Goal: Book appointment/travel/reservation

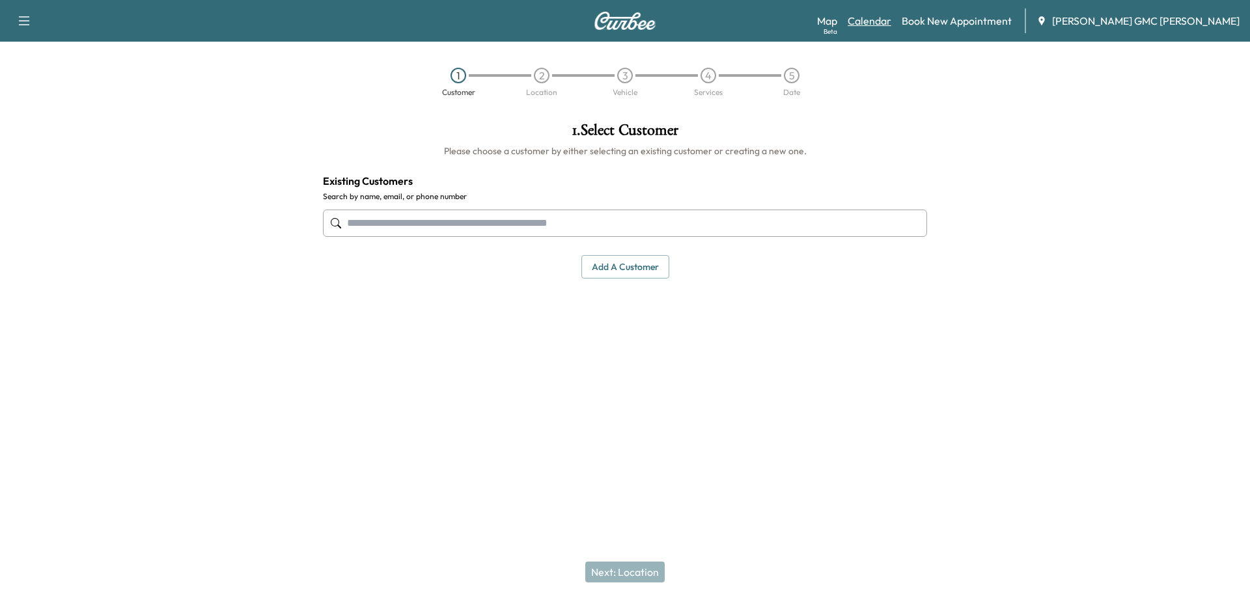
click at [891, 16] on link "Calendar" at bounding box center [870, 21] width 44 height 16
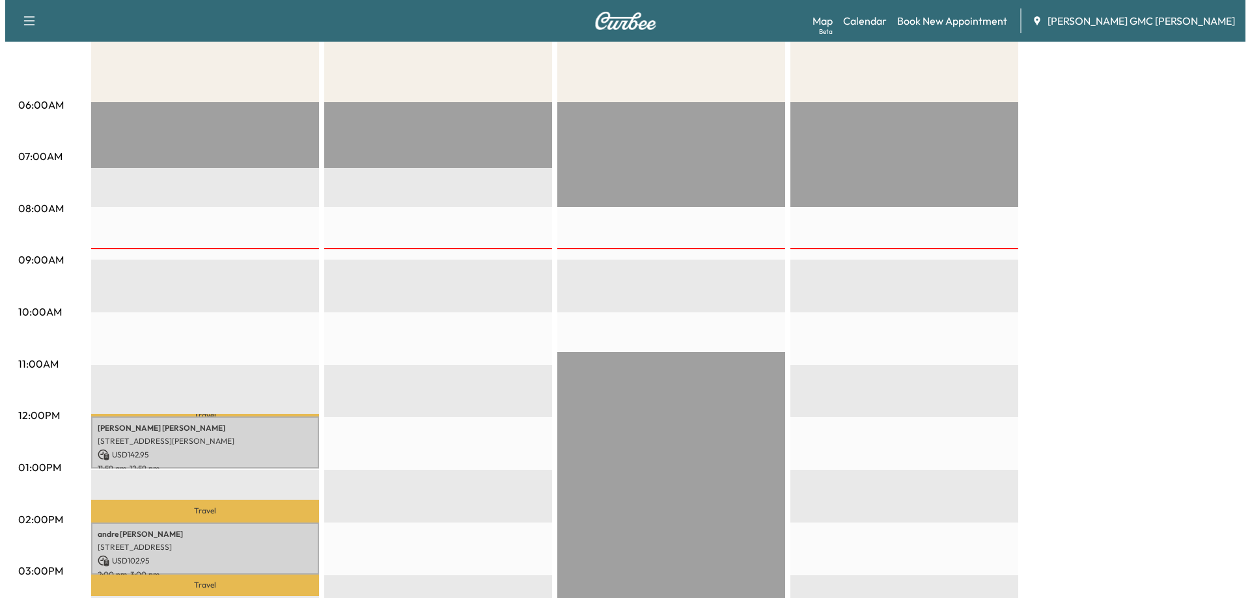
scroll to position [456, 0]
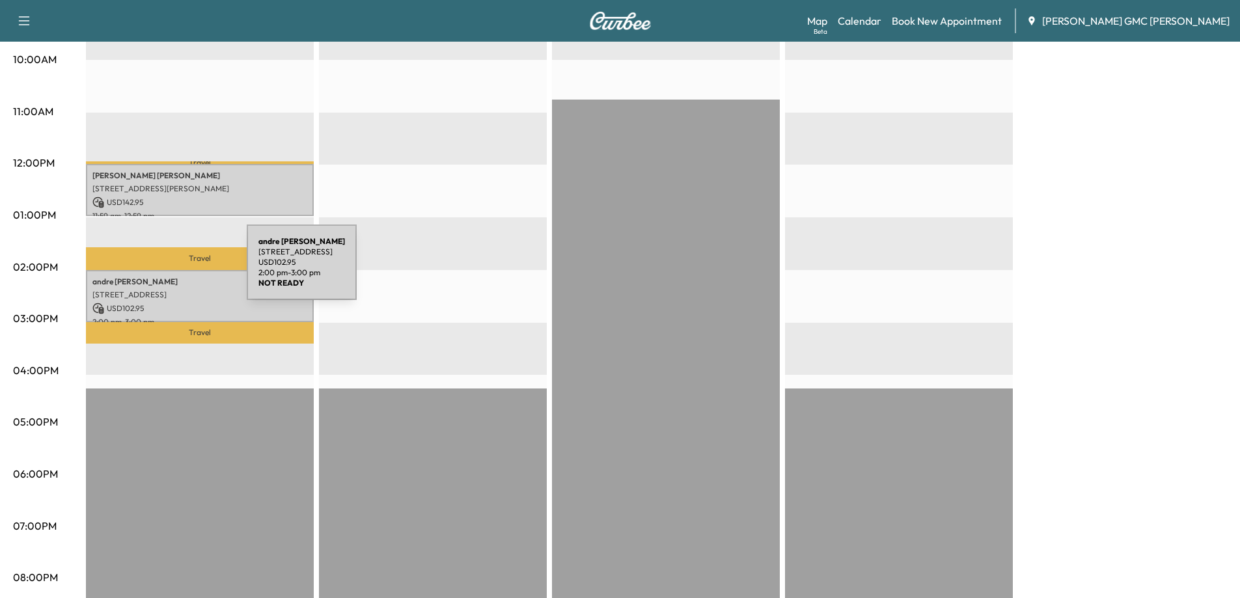
click at [149, 270] on div "[PERSON_NAME] [STREET_ADDRESS] USD 102.95 2:00 pm - 3:00 pm" at bounding box center [200, 296] width 228 height 53
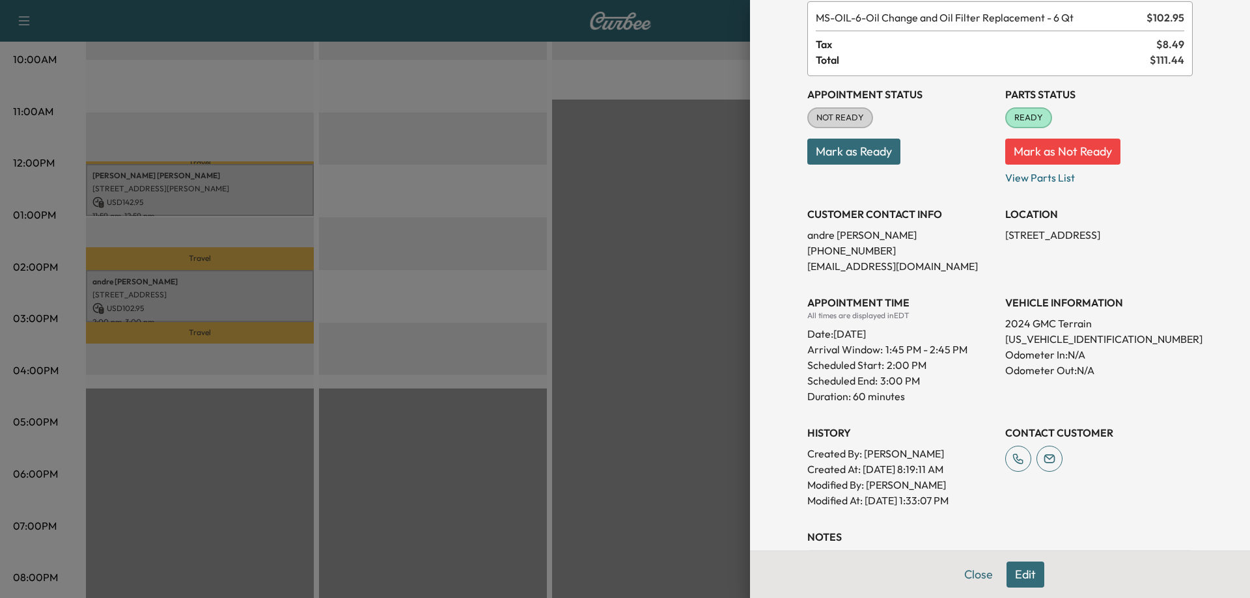
scroll to position [214, 0]
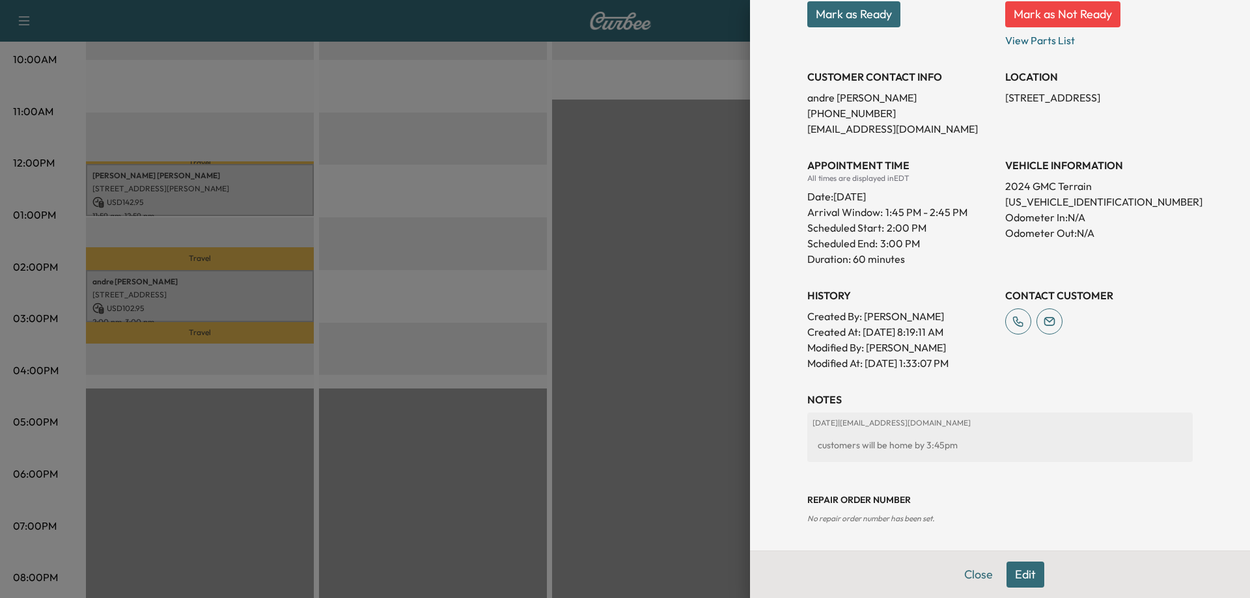
click at [1018, 569] on button "Edit" at bounding box center [1025, 575] width 38 height 26
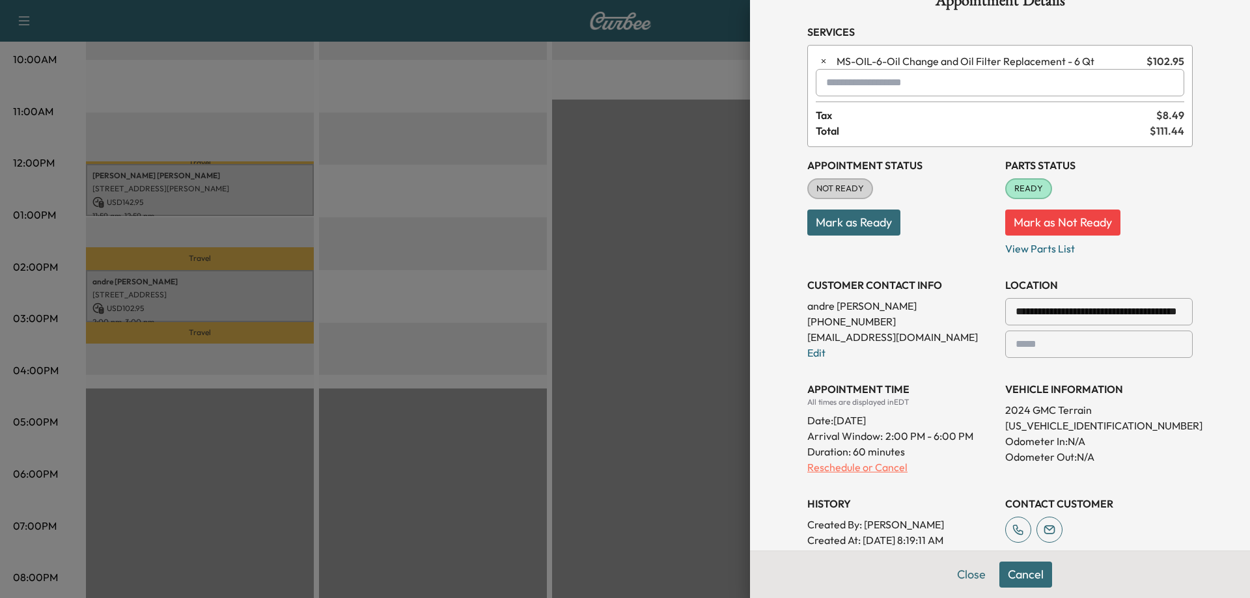
scroll to position [65, 0]
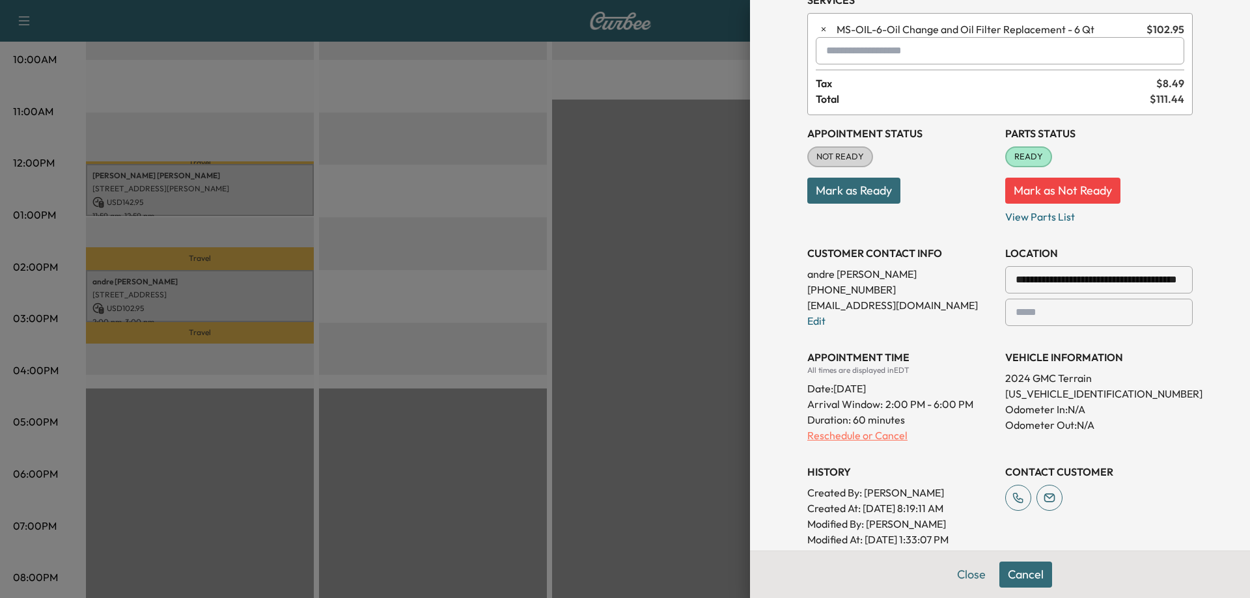
click at [825, 436] on p "Reschedule or Cancel" at bounding box center [900, 436] width 187 height 16
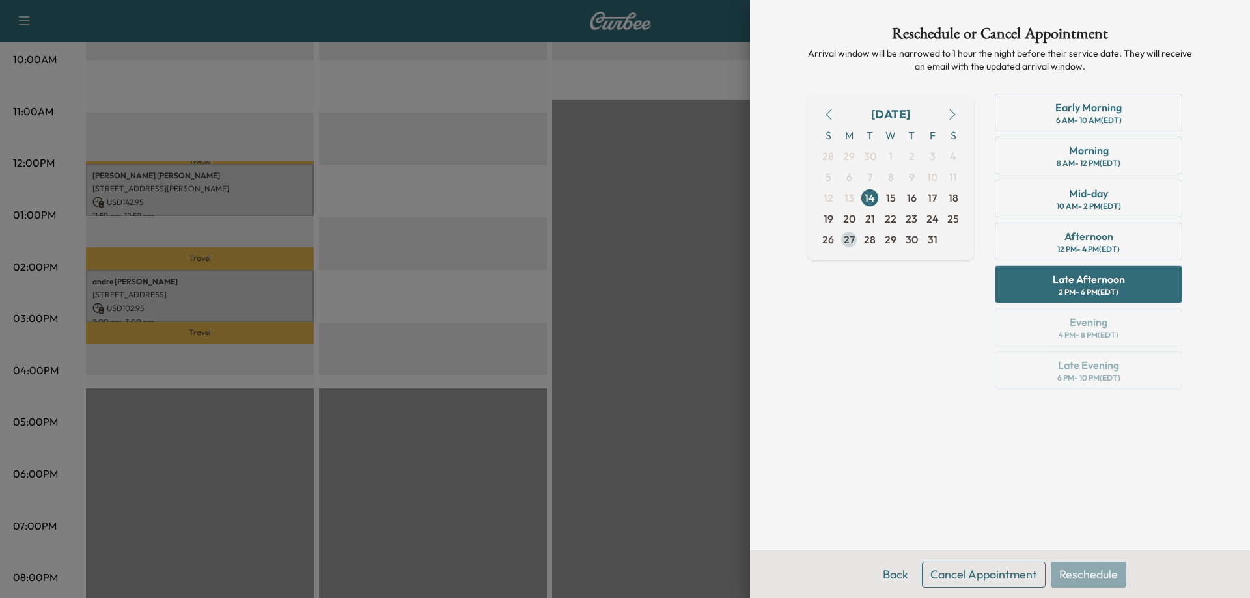
click at [848, 240] on span "27" at bounding box center [849, 240] width 11 height 16
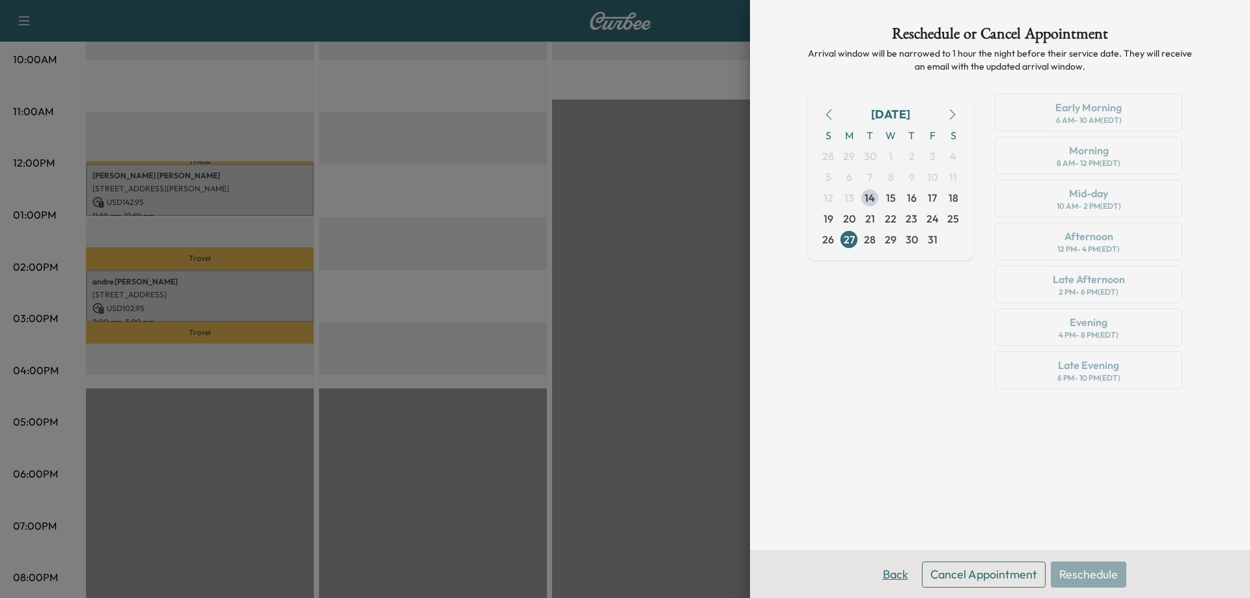
click at [897, 579] on button "Back" at bounding box center [895, 575] width 42 height 26
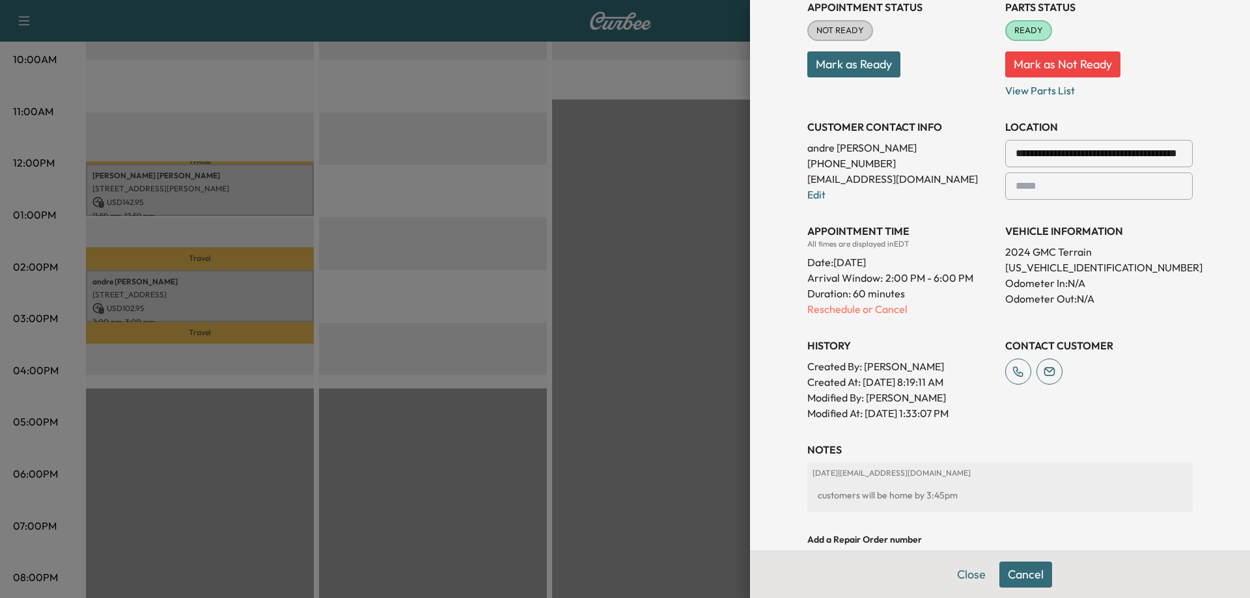
scroll to position [260, 0]
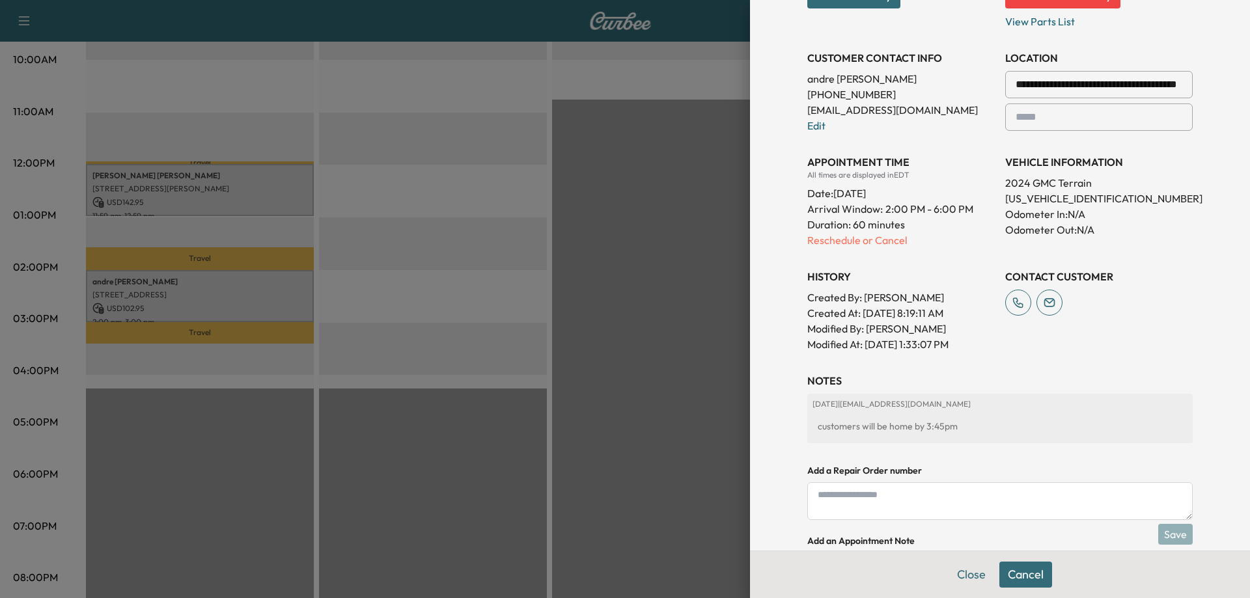
click at [815, 249] on div "**********" at bounding box center [999, 136] width 385 height 432
click at [815, 240] on p "Reschedule or Cancel" at bounding box center [900, 240] width 187 height 16
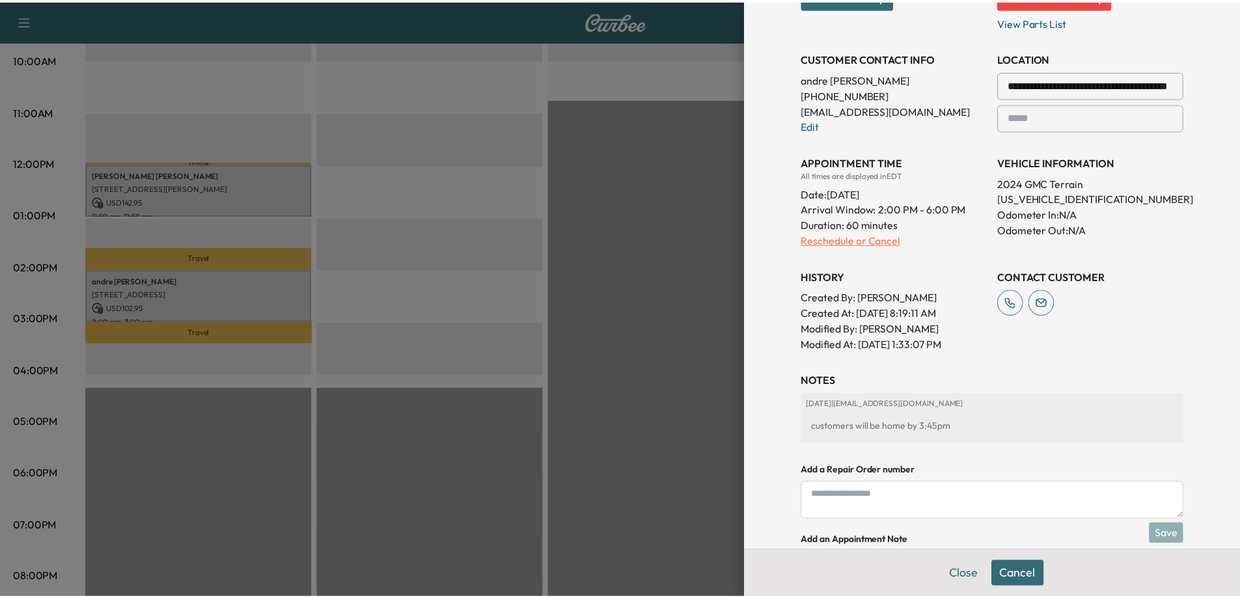
scroll to position [0, 0]
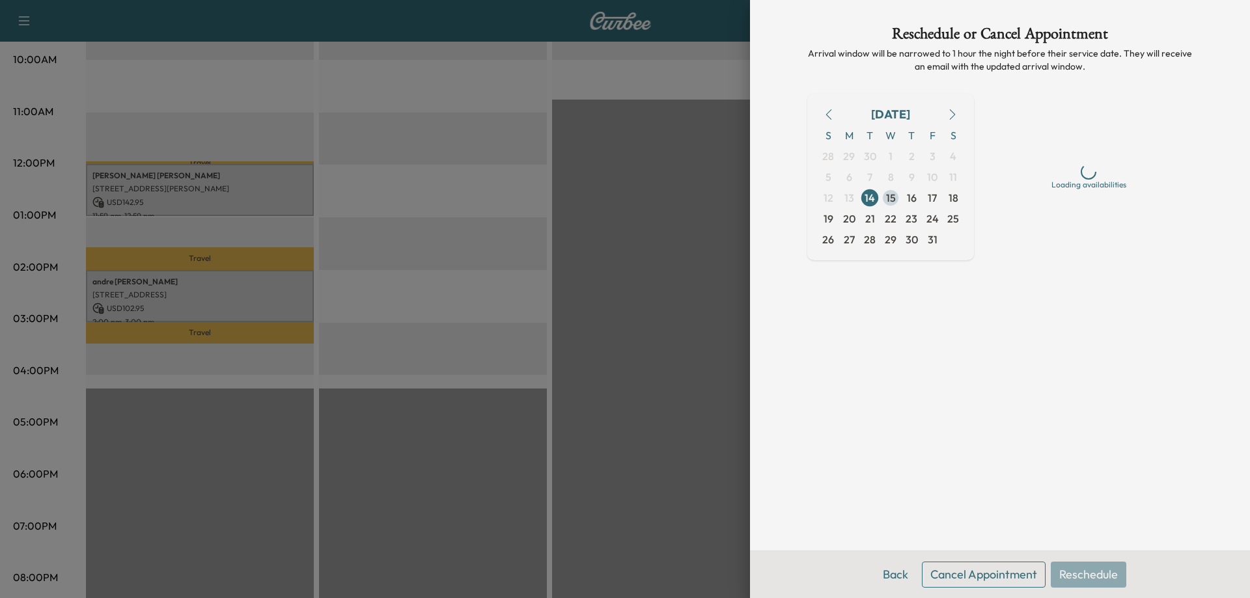
click at [895, 194] on span "15" at bounding box center [891, 198] width 10 height 16
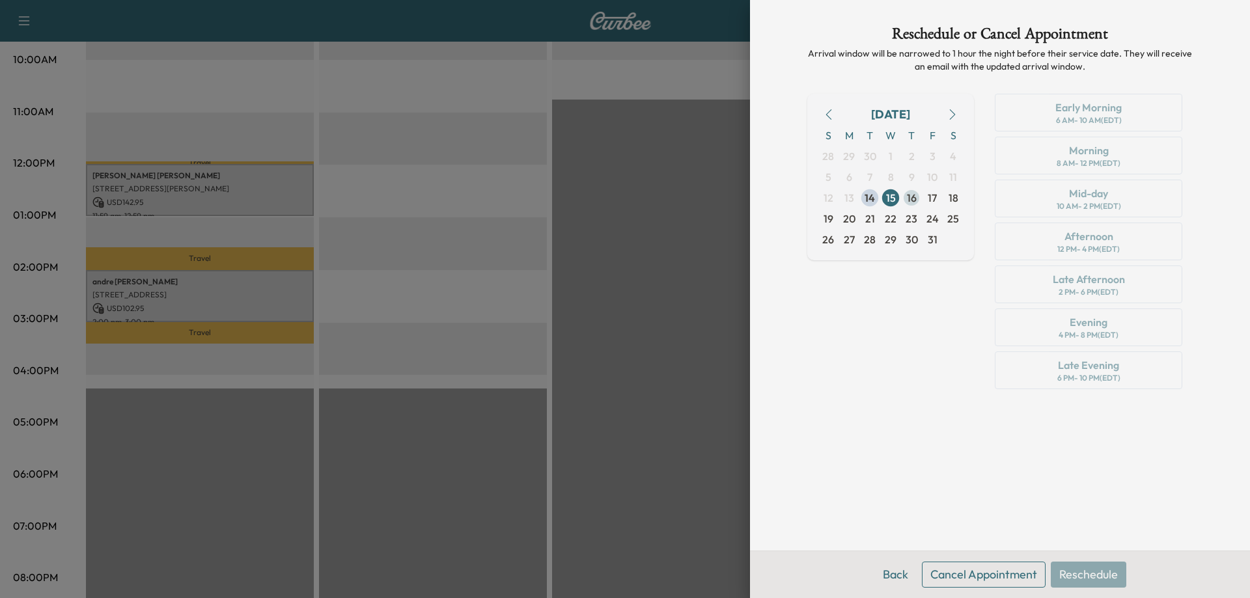
click at [918, 197] on span "16" at bounding box center [911, 197] width 21 height 21
click at [993, 575] on button "Cancel Appointment" at bounding box center [984, 575] width 124 height 26
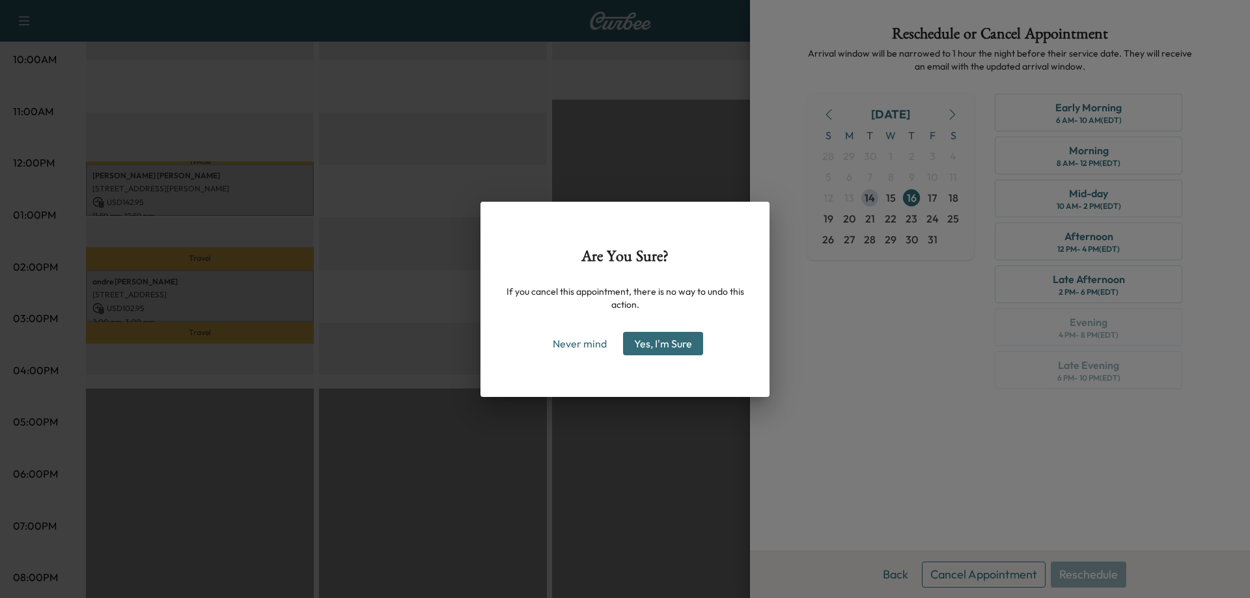
click at [687, 348] on button "Yes, I'm Sure" at bounding box center [663, 343] width 80 height 23
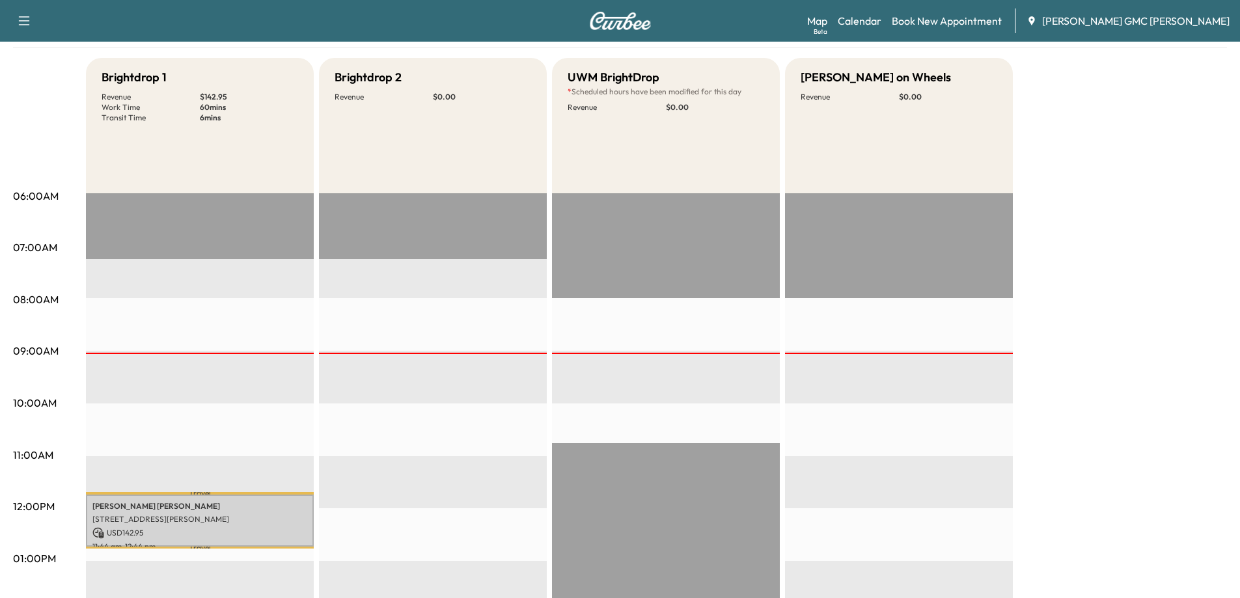
scroll to position [105, 0]
